Goal: Information Seeking & Learning: Learn about a topic

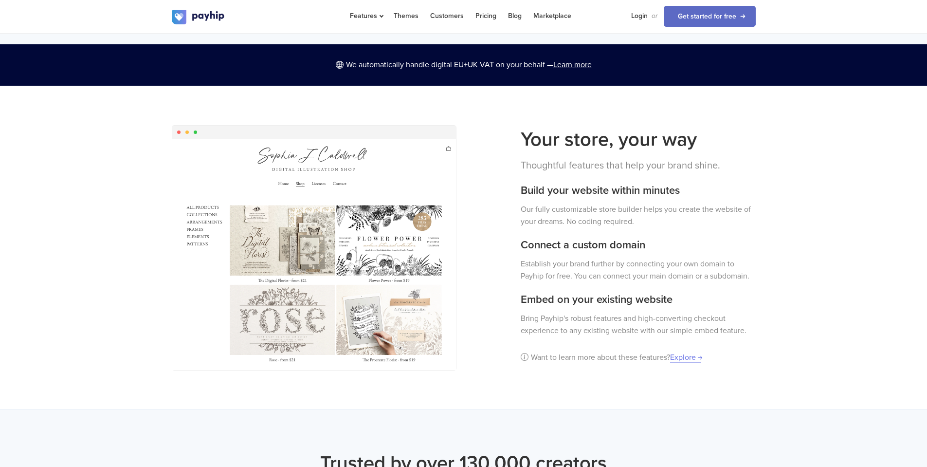
scroll to position [487, 0]
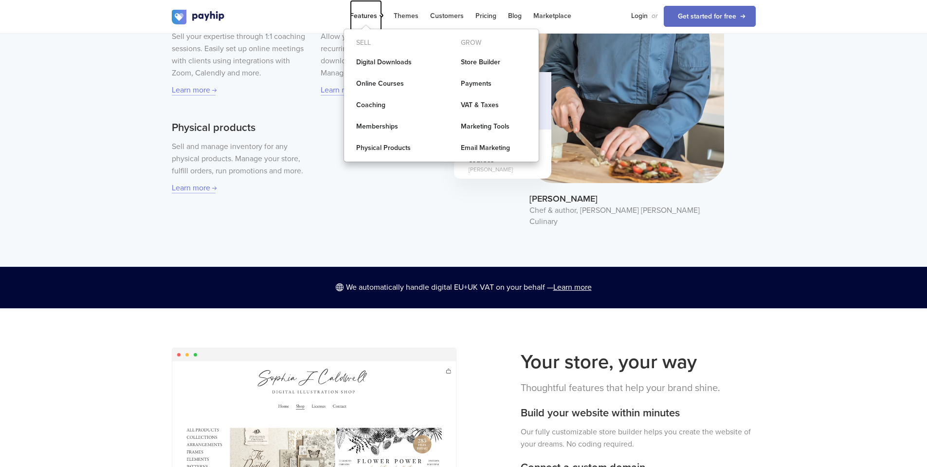
click at [366, 16] on span "Features" at bounding box center [366, 16] width 32 height 8
click at [384, 66] on link "Digital Downloads" at bounding box center [389, 62] width 90 height 19
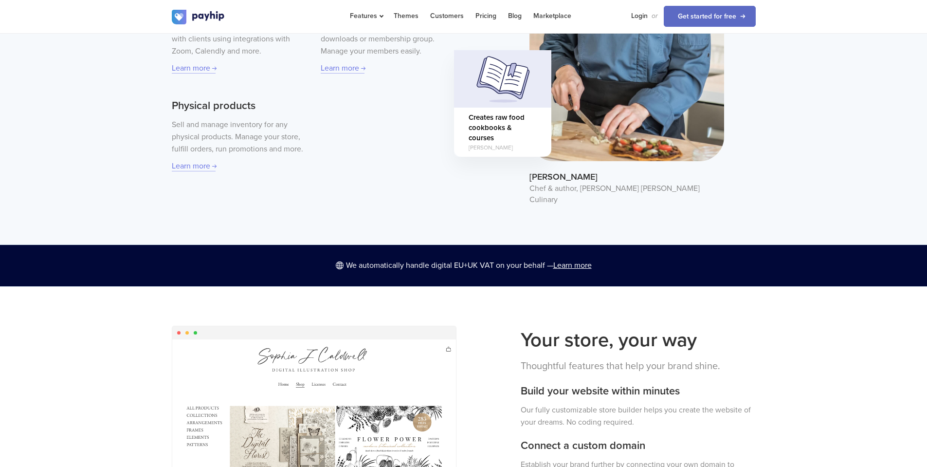
scroll to position [649, 0]
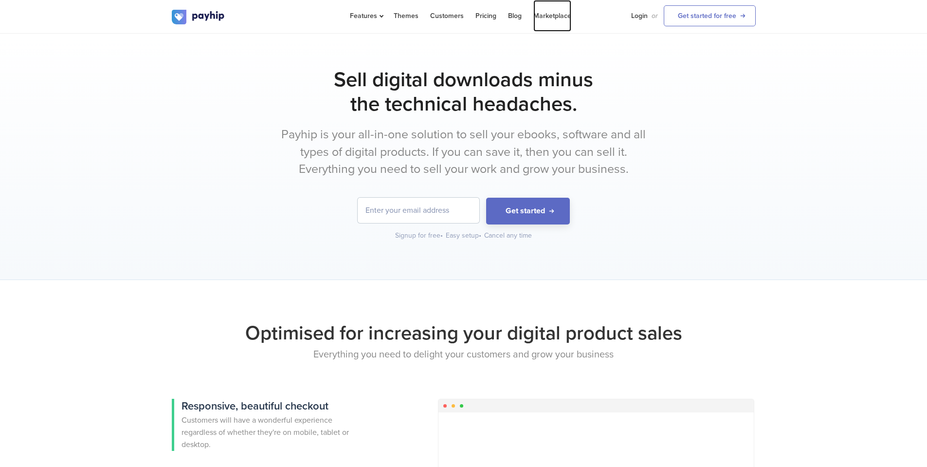
click at [551, 15] on link "Marketplace" at bounding box center [552, 16] width 38 height 32
